Goal: Information Seeking & Learning: Learn about a topic

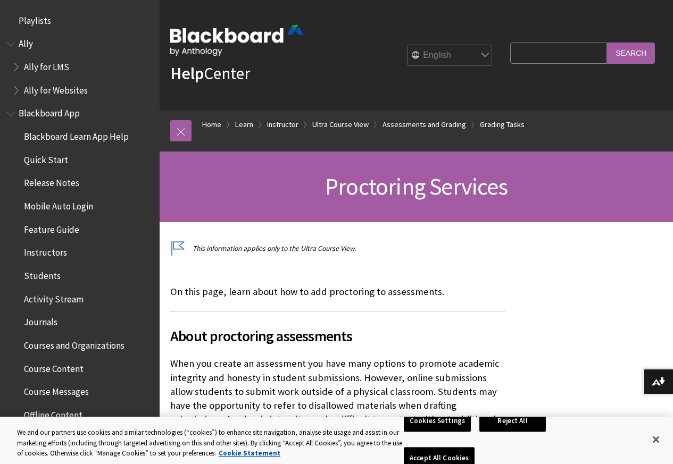
scroll to position [1711, 0]
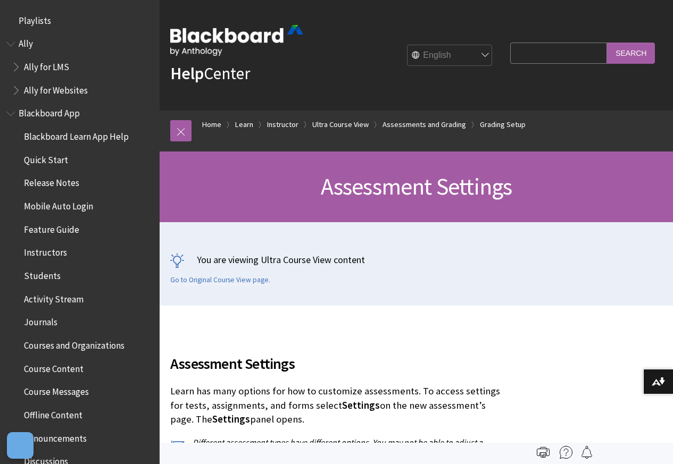
scroll to position [1795, 0]
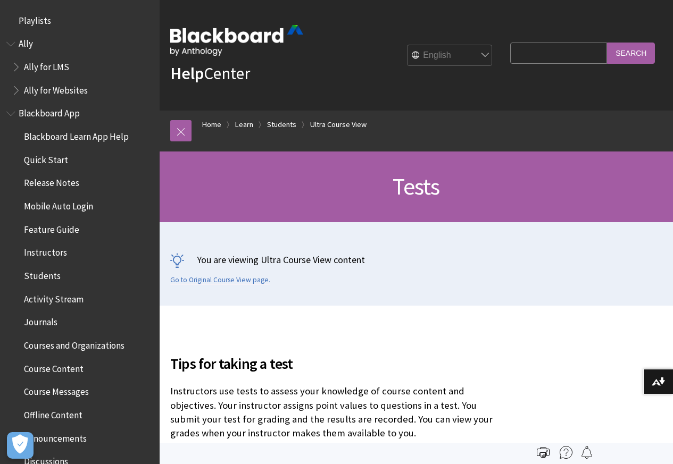
scroll to position [1479, 0]
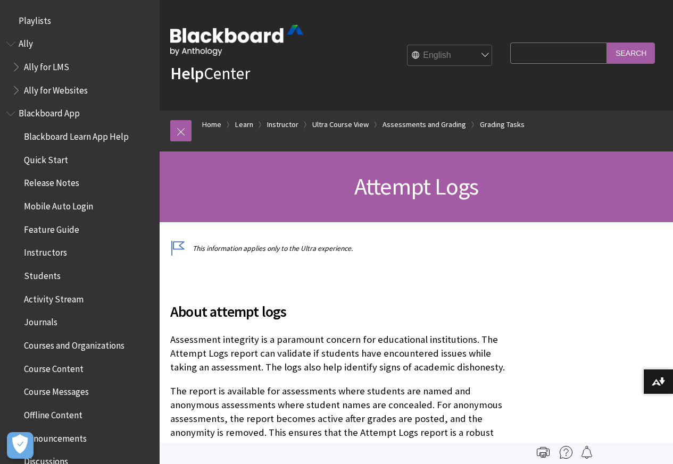
scroll to position [1596, 0]
